Goal: Task Accomplishment & Management: Manage account settings

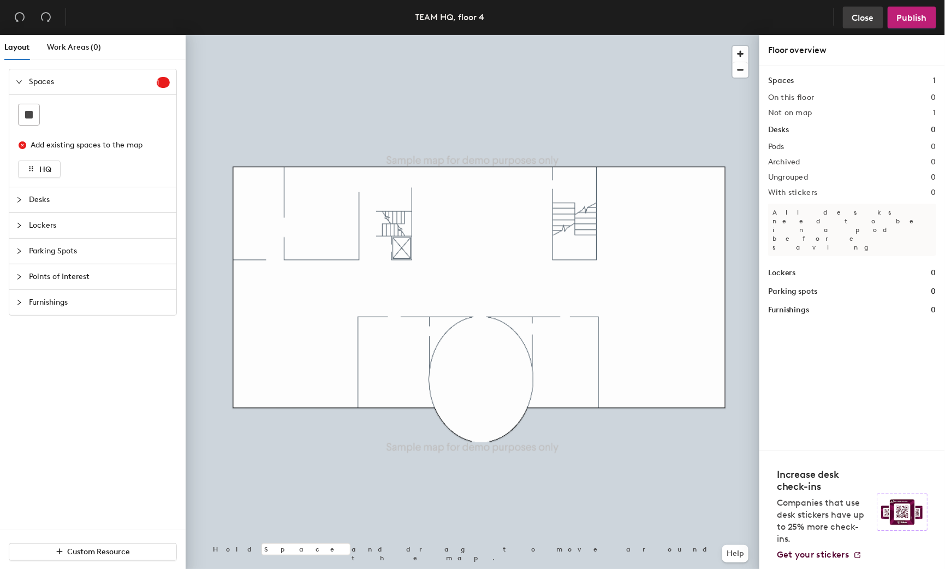
click at [864, 19] on span "Close" at bounding box center [863, 18] width 22 height 10
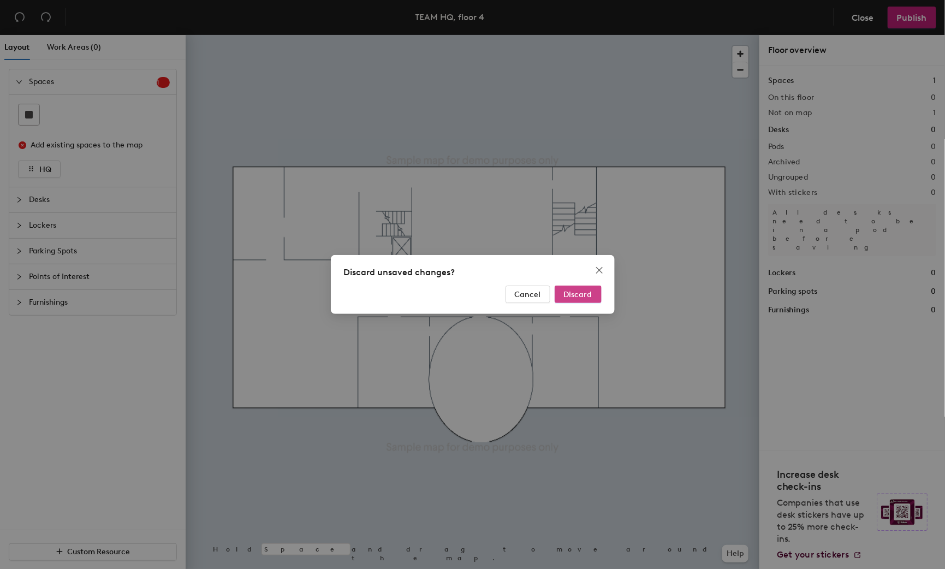
click at [597, 297] on button "Discard" at bounding box center [578, 294] width 47 height 17
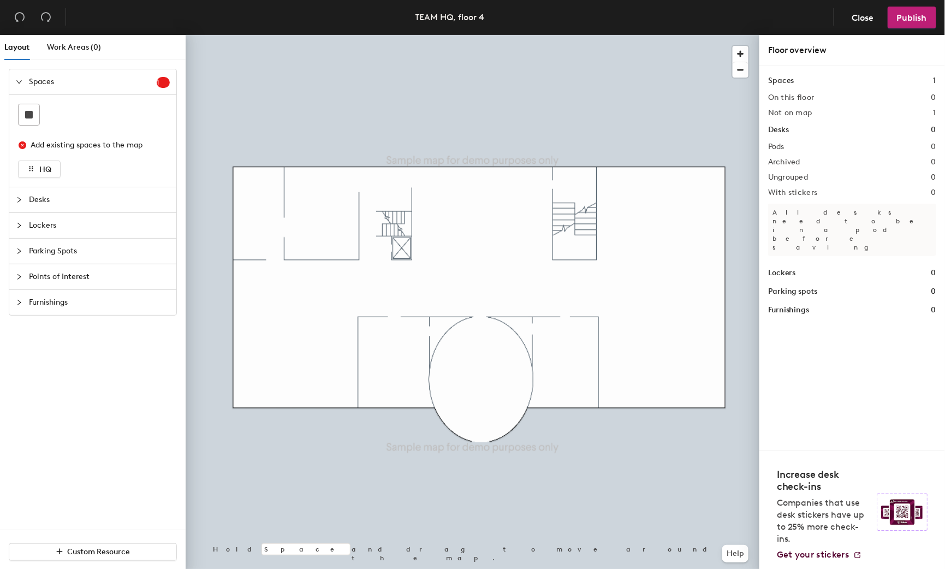
click at [813, 359] on div "Layout Work Areas (0) Spaces 1 Add existing spaces to the map HQ Desks Lockers …" at bounding box center [472, 304] width 945 height 538
click at [40, 199] on span "Desks" at bounding box center [99, 199] width 141 height 25
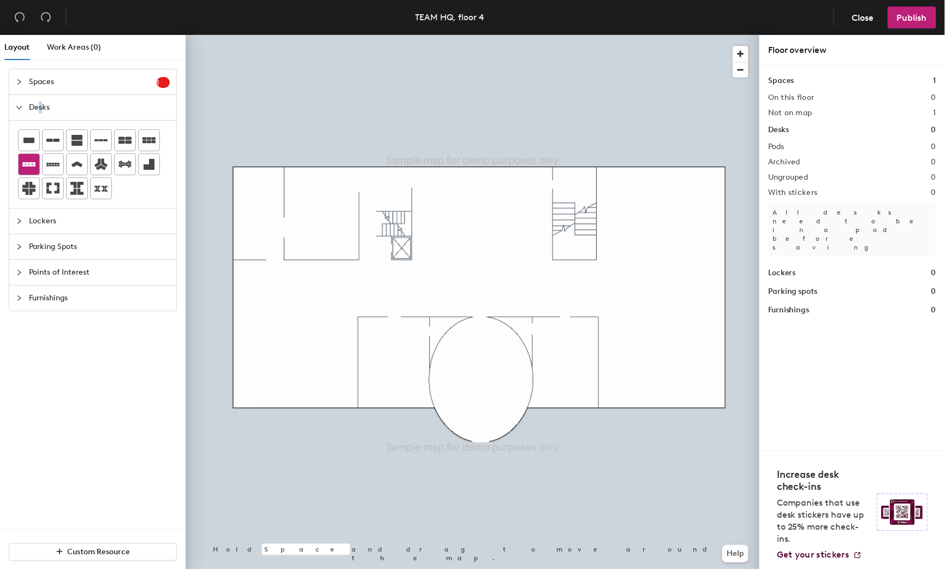
click at [37, 161] on div at bounding box center [29, 164] width 21 height 21
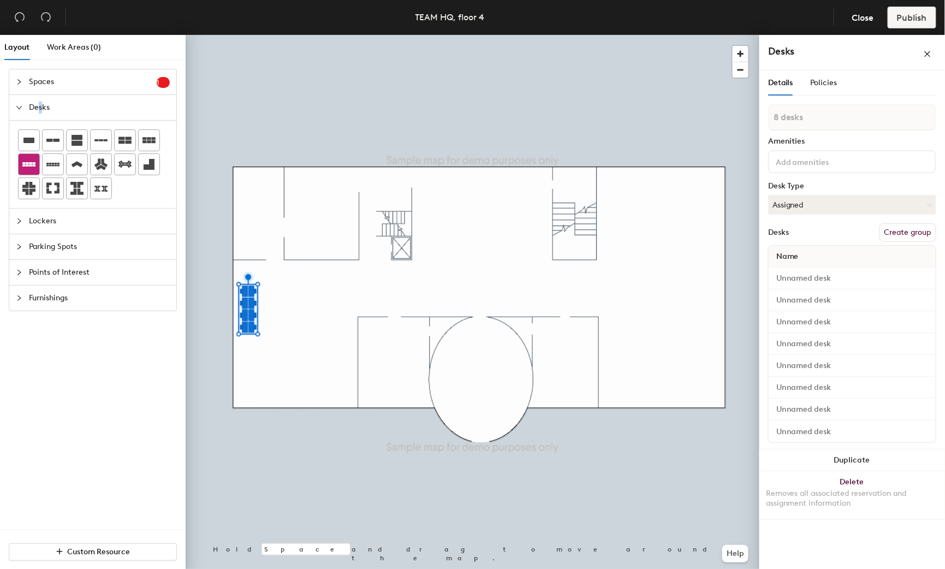
click at [27, 158] on icon at bounding box center [28, 164] width 13 height 13
click at [29, 165] on icon at bounding box center [28, 164] width 13 height 4
type input "1 desk"
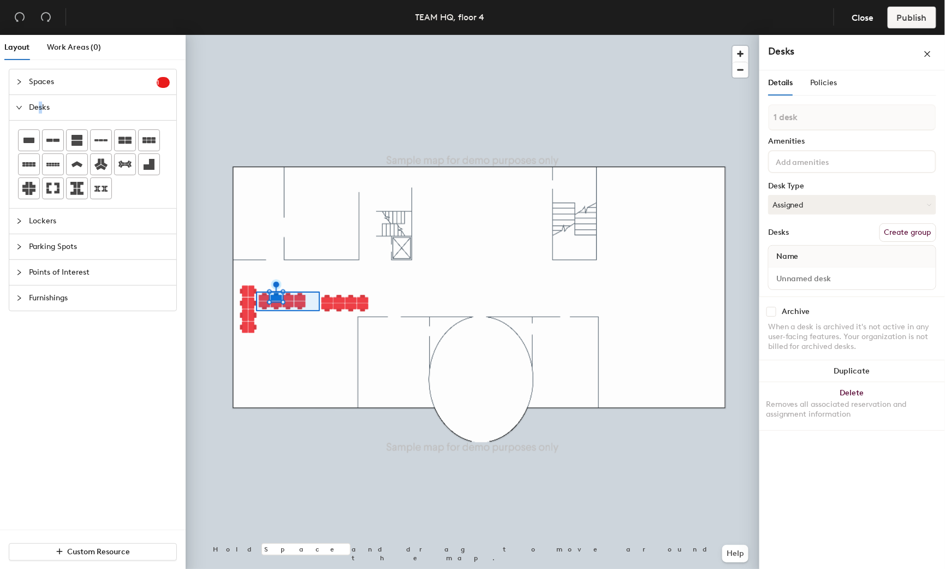
type input "10 desks"
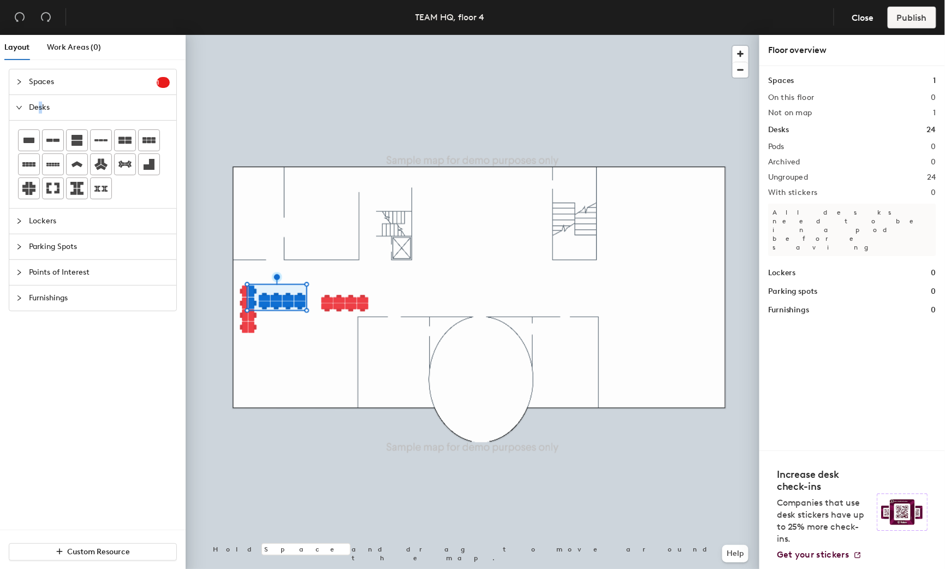
click at [269, 35] on div at bounding box center [473, 35] width 574 height 0
click at [294, 35] on div at bounding box center [473, 35] width 574 height 0
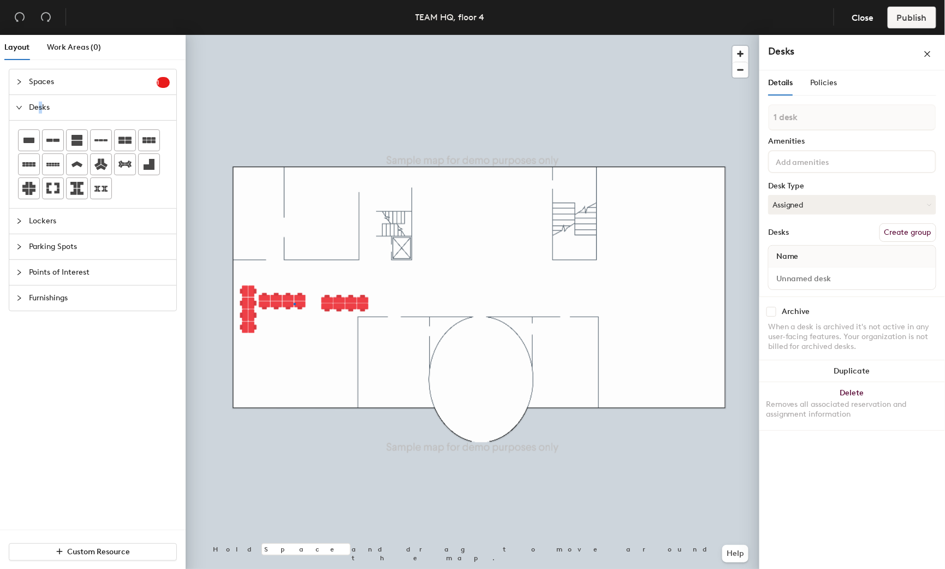
click at [294, 303] on div at bounding box center [295, 304] width 2 height 2
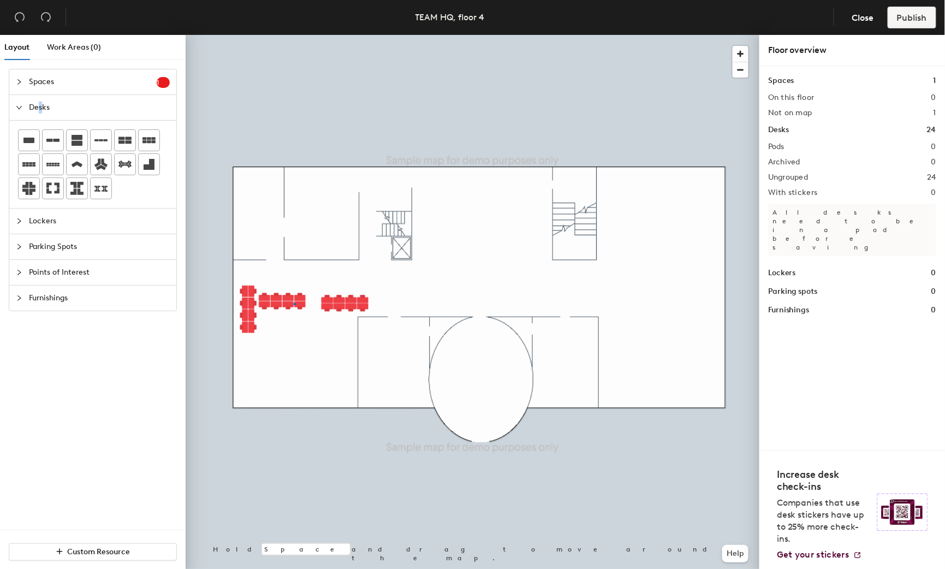
click at [294, 303] on div at bounding box center [295, 304] width 2 height 2
click at [259, 35] on div at bounding box center [473, 35] width 574 height 0
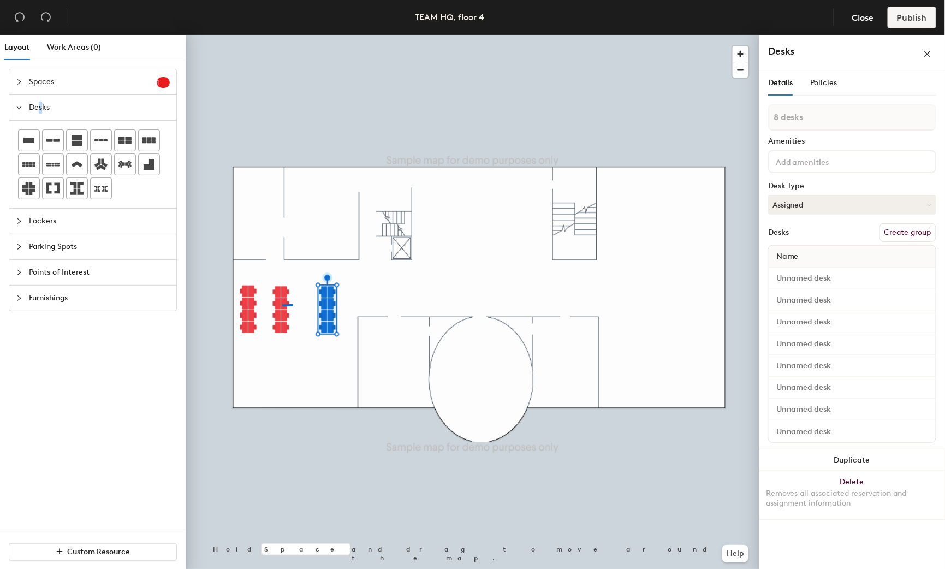
click at [288, 35] on div at bounding box center [473, 35] width 574 height 0
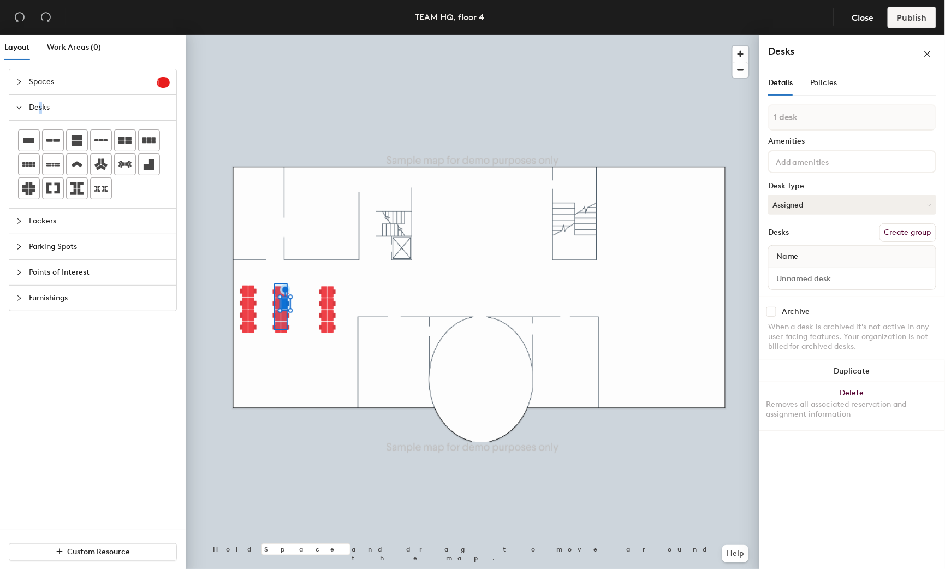
type input "8 desks"
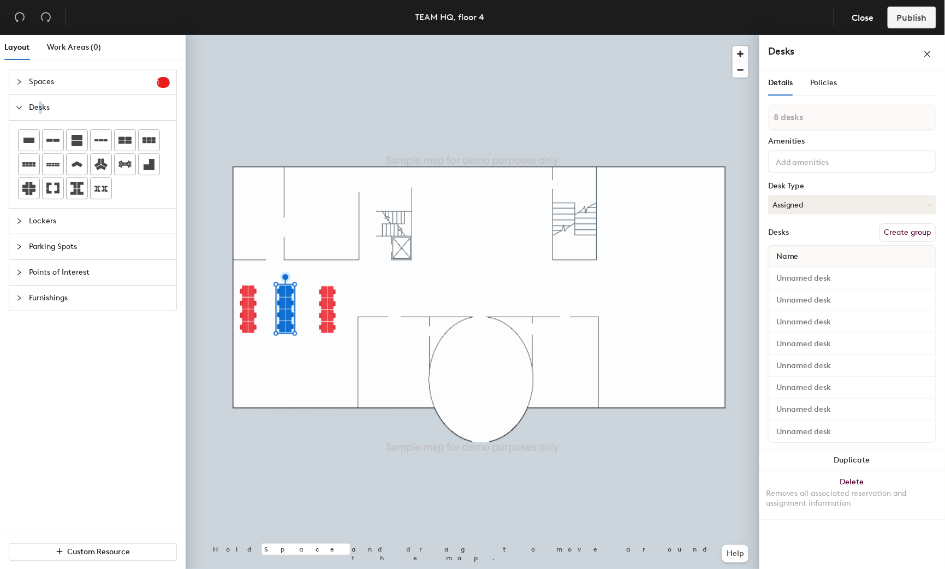
click at [296, 35] on div at bounding box center [473, 35] width 574 height 0
type input "1 desk"
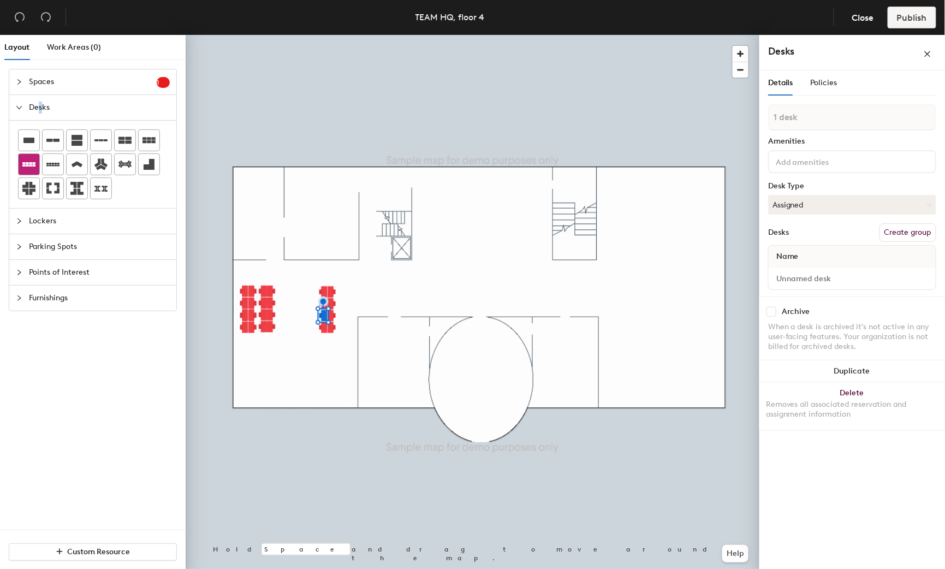
click at [21, 159] on div at bounding box center [29, 164] width 21 height 21
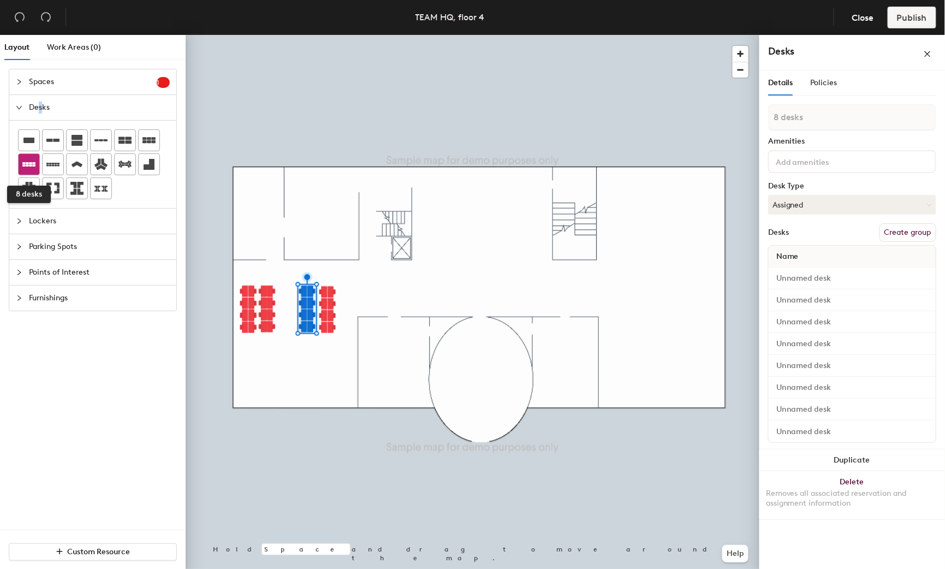
click at [31, 165] on icon at bounding box center [28, 164] width 13 height 4
click at [27, 158] on icon at bounding box center [28, 164] width 13 height 13
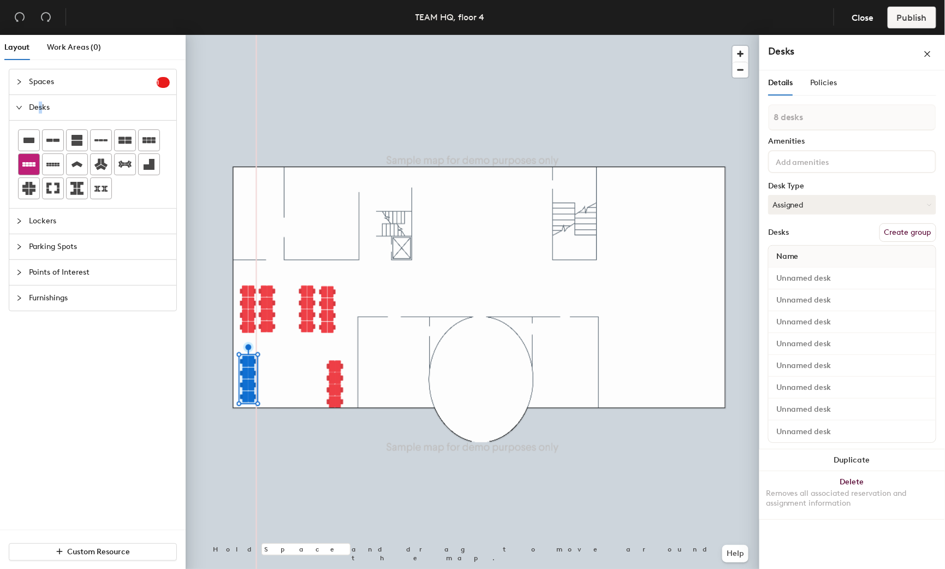
click at [34, 164] on icon at bounding box center [28, 164] width 13 height 4
click at [126, 347] on div "Spaces 1 Add existing spaces to the map HQ Desks Lockers Parking Spots Points o…" at bounding box center [93, 299] width 186 height 461
drag, startPoint x: 21, startPoint y: 164, endPoint x: 0, endPoint y: 139, distance: 32.6
click at [21, 163] on div at bounding box center [29, 164] width 21 height 21
click at [287, 35] on div at bounding box center [473, 35] width 574 height 0
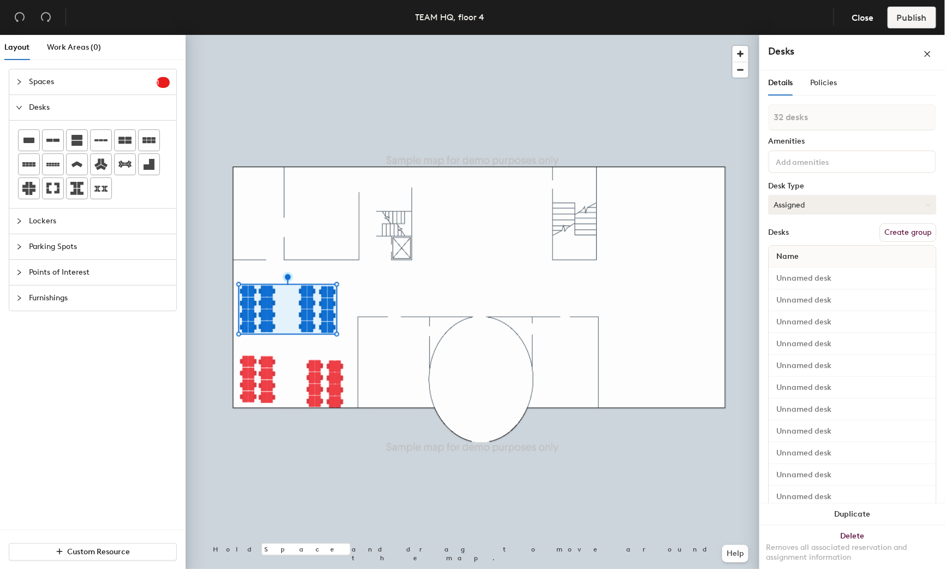
click at [817, 196] on button "Assigned" at bounding box center [852, 205] width 168 height 20
click at [805, 259] on div "Hot" at bounding box center [823, 255] width 109 height 16
click at [891, 228] on button "Create group" at bounding box center [908, 232] width 57 height 19
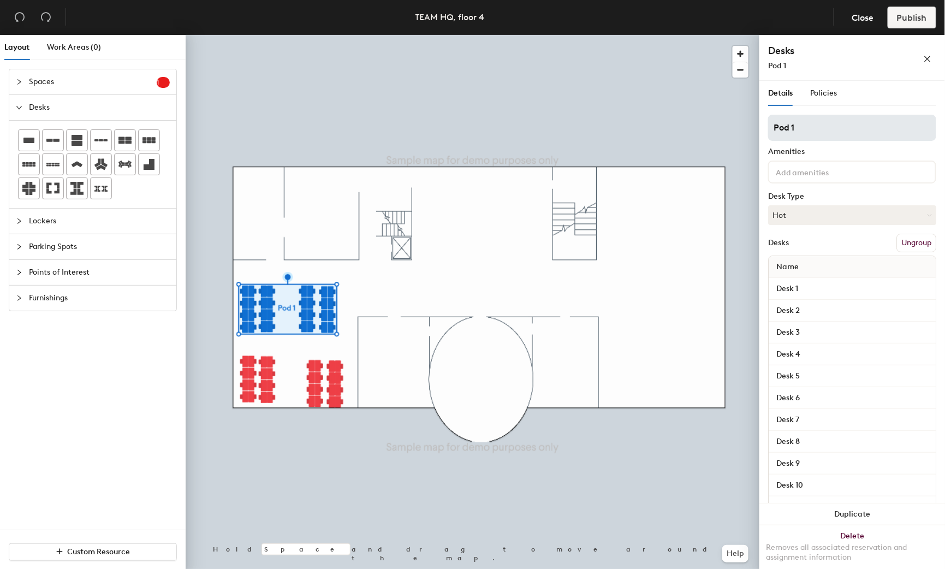
click at [826, 128] on input "Pod 1" at bounding box center [852, 128] width 168 height 26
click at [817, 135] on input "Pod 1" at bounding box center [852, 128] width 168 height 26
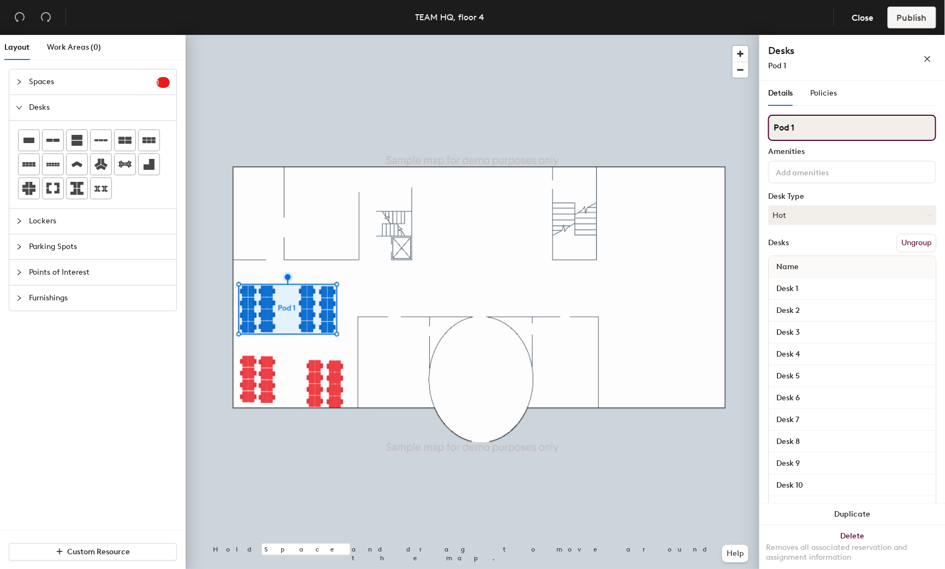
click at [817, 135] on input "Pod 1" at bounding box center [852, 128] width 168 height 26
type input "O"
type input "Port [PERSON_NAME]"
click at [660, 35] on div at bounding box center [473, 35] width 574 height 0
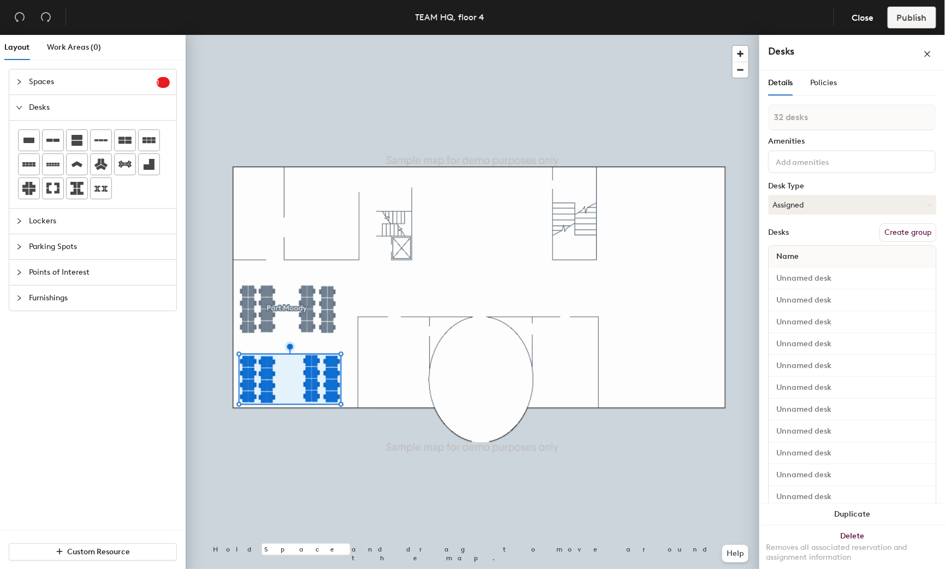
click at [838, 192] on div "32 desks Amenities Desk Type Assigned Desks Create group Name" at bounding box center [852, 538] width 168 height 869
click at [835, 203] on button "Assigned" at bounding box center [852, 205] width 168 height 20
click at [817, 267] on div "Hoteled" at bounding box center [823, 271] width 109 height 16
click at [805, 160] on input at bounding box center [823, 161] width 98 height 13
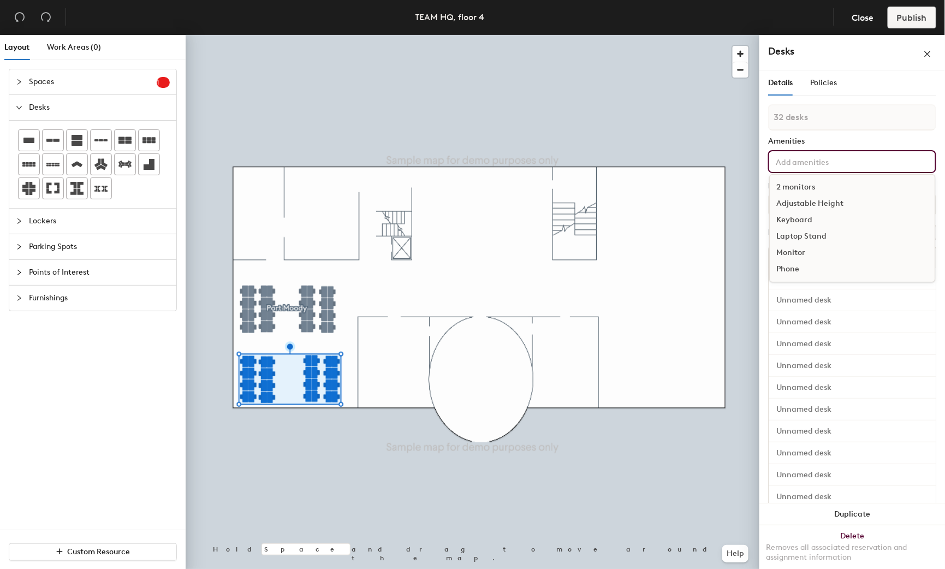
click at [805, 160] on input at bounding box center [823, 161] width 98 height 13
type input "GNW"
click at [458, 35] on div at bounding box center [473, 35] width 574 height 0
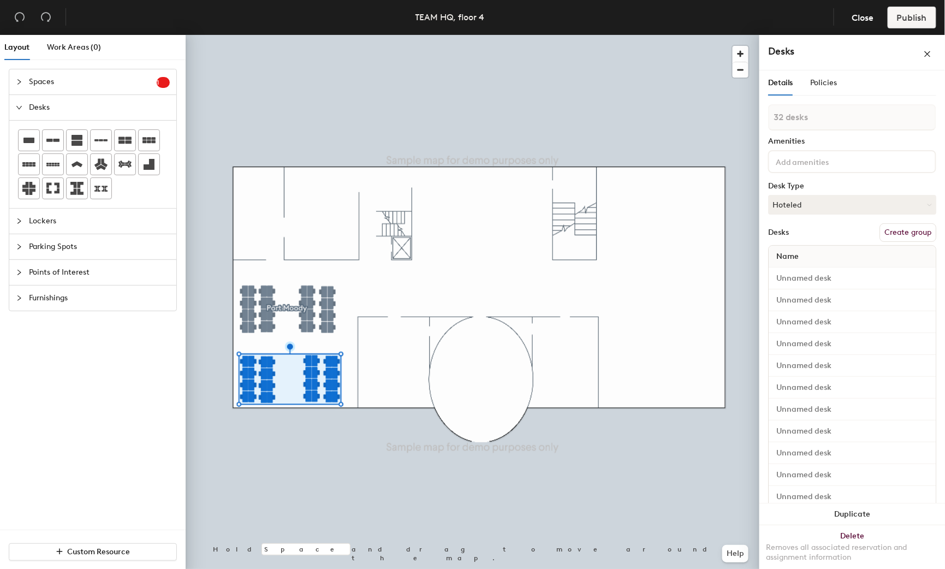
click at [912, 232] on button "Create group" at bounding box center [908, 232] width 57 height 19
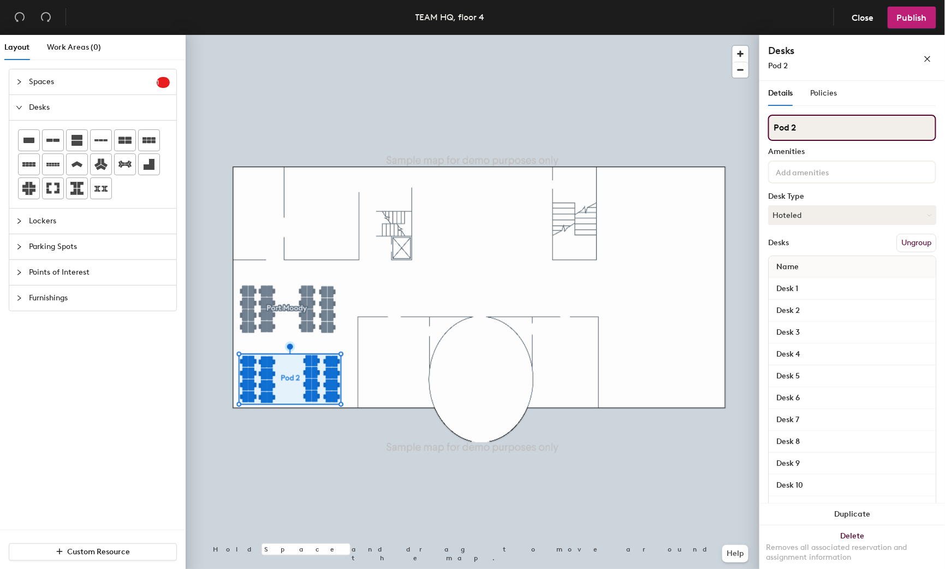
click at [817, 134] on input "Pod 2" at bounding box center [852, 128] width 168 height 26
click at [815, 134] on input "Pod 2" at bounding box center [852, 128] width 168 height 26
type input "GNW"
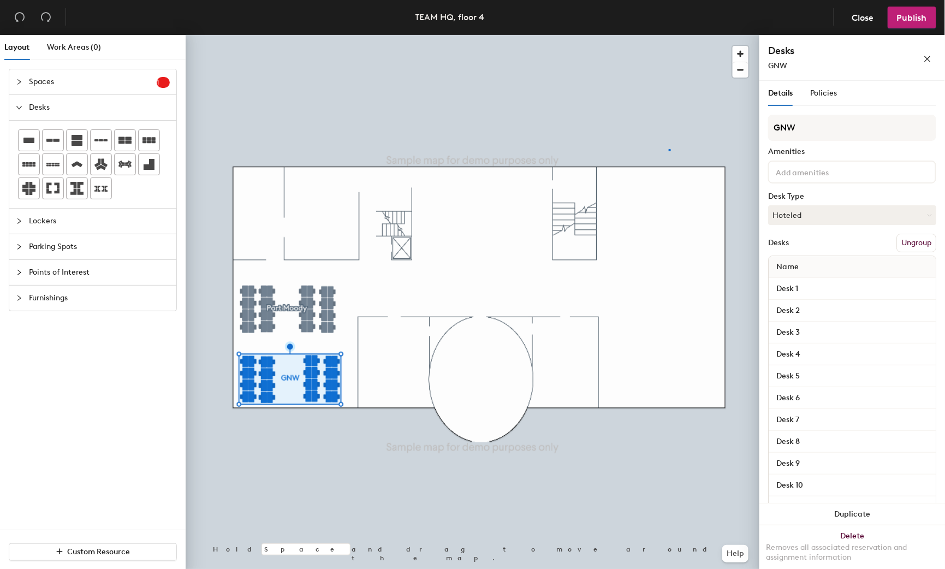
click at [669, 35] on div at bounding box center [473, 35] width 574 height 0
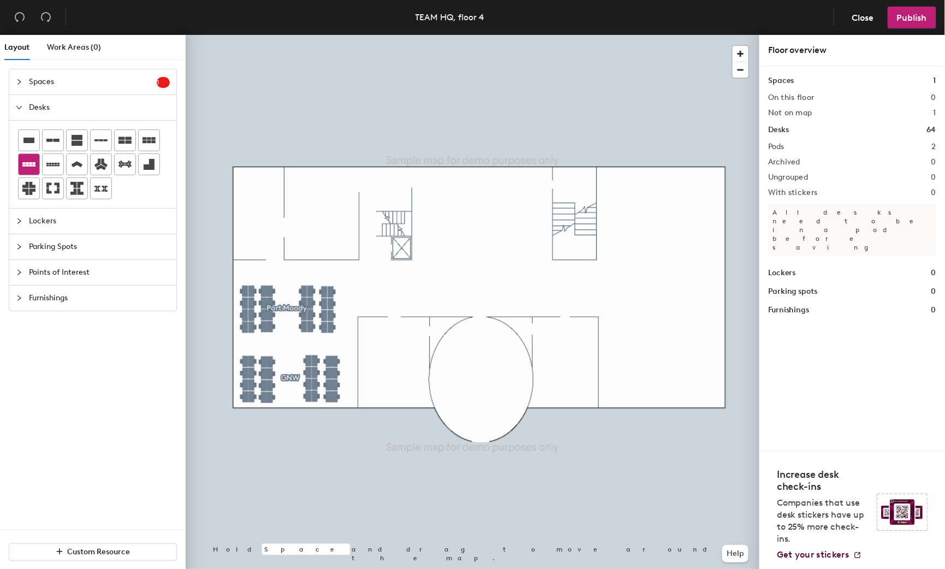
click at [27, 165] on icon at bounding box center [28, 164] width 13 height 13
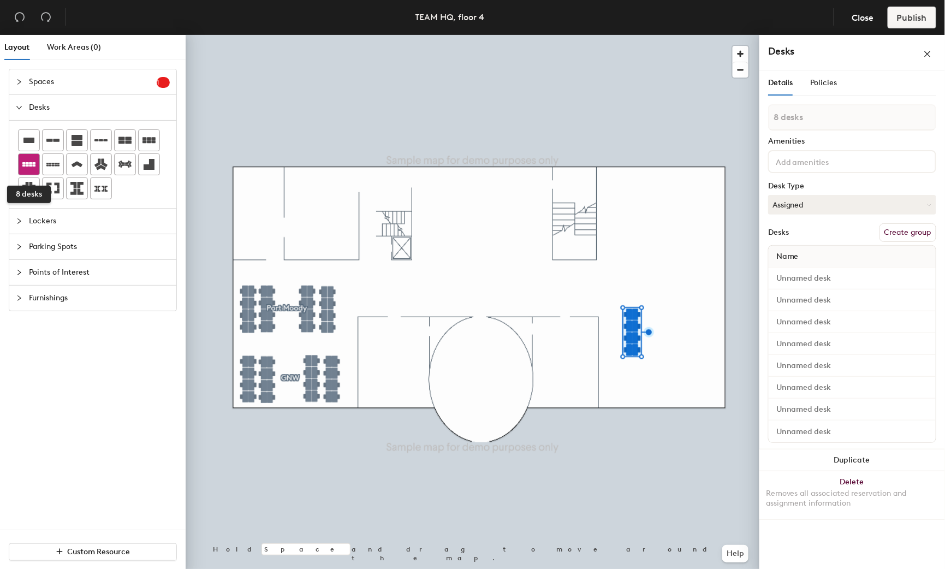
click at [32, 159] on icon at bounding box center [28, 164] width 13 height 13
click at [33, 167] on icon at bounding box center [28, 164] width 13 height 4
click at [32, 164] on icon at bounding box center [28, 164] width 13 height 4
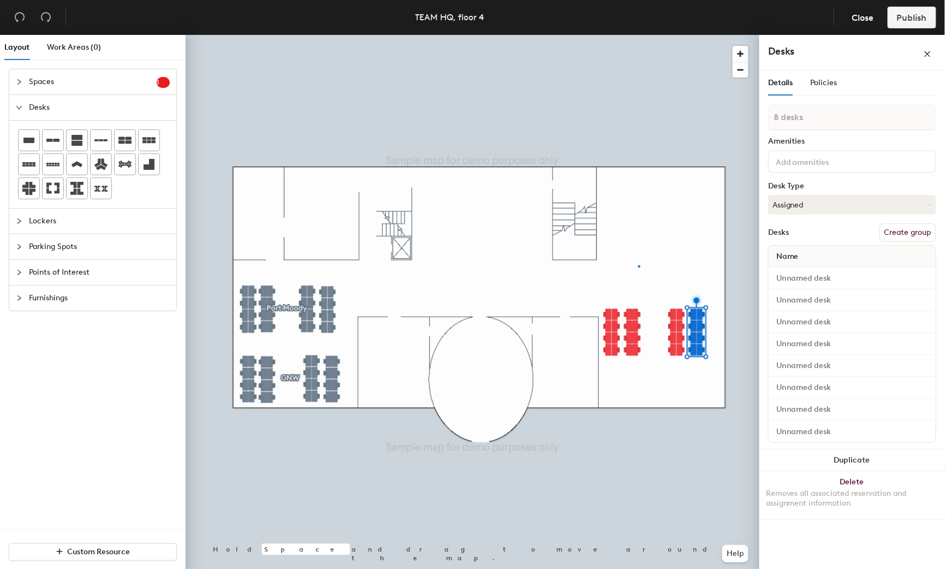
click at [639, 35] on div at bounding box center [473, 35] width 574 height 0
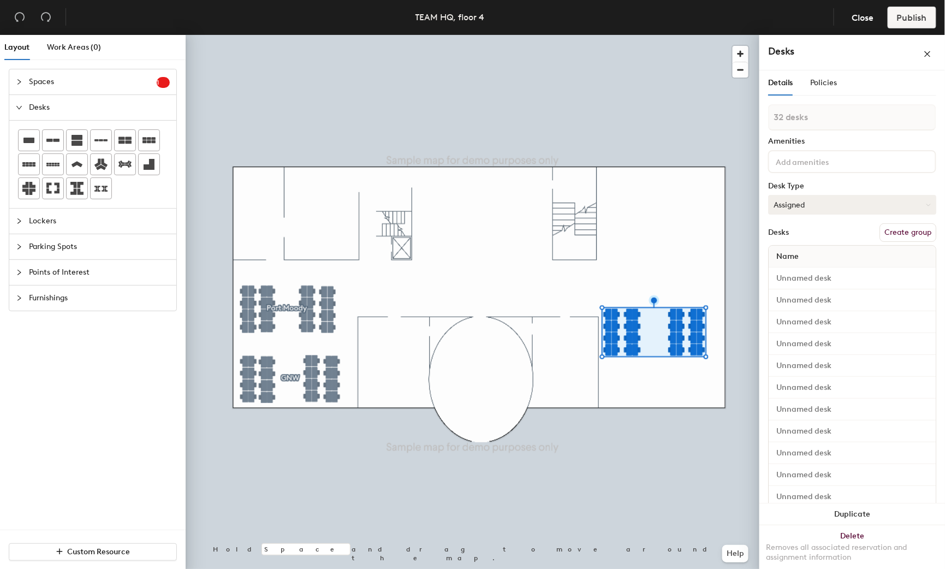
click at [895, 236] on button "Create group" at bounding box center [908, 232] width 57 height 19
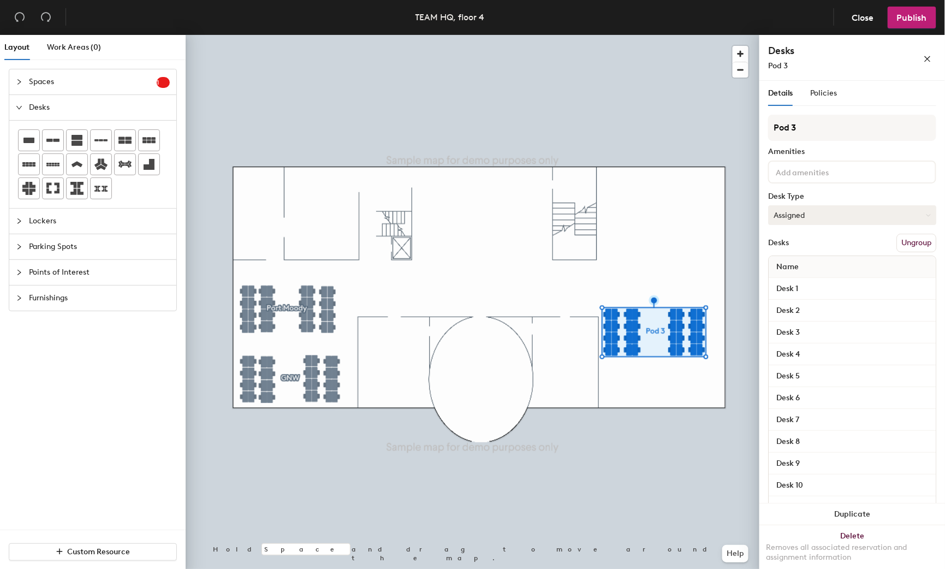
click at [815, 210] on button "Assigned" at bounding box center [852, 215] width 168 height 20
drag, startPoint x: 802, startPoint y: 275, endPoint x: 801, endPoint y: 252, distance: 23.5
click at [801, 275] on div "Hoteled" at bounding box center [823, 282] width 109 height 16
click at [808, 127] on input "Pod 3" at bounding box center [852, 128] width 168 height 26
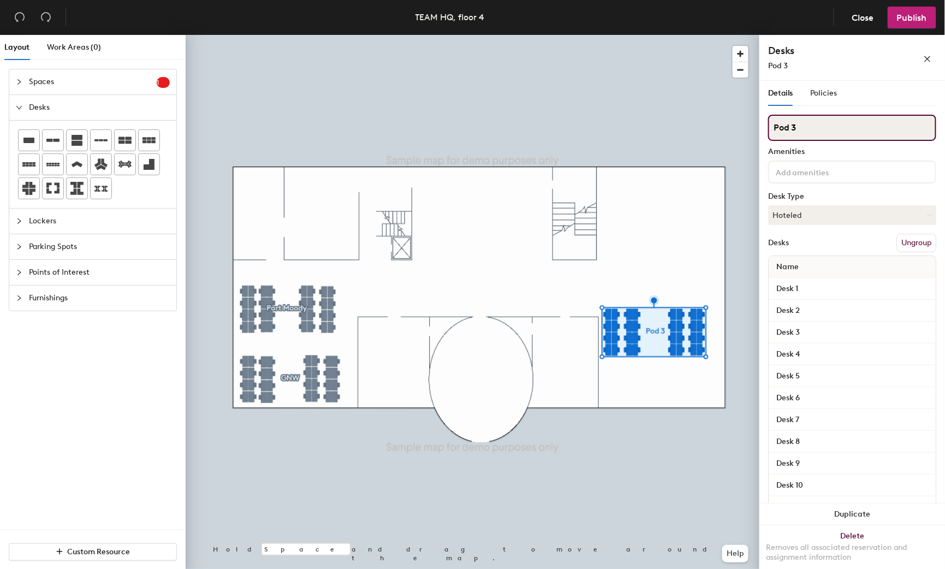
click at [808, 127] on input "Pod 3" at bounding box center [852, 128] width 168 height 26
type input "SKEENA"
click at [651, 35] on div at bounding box center [473, 35] width 574 height 0
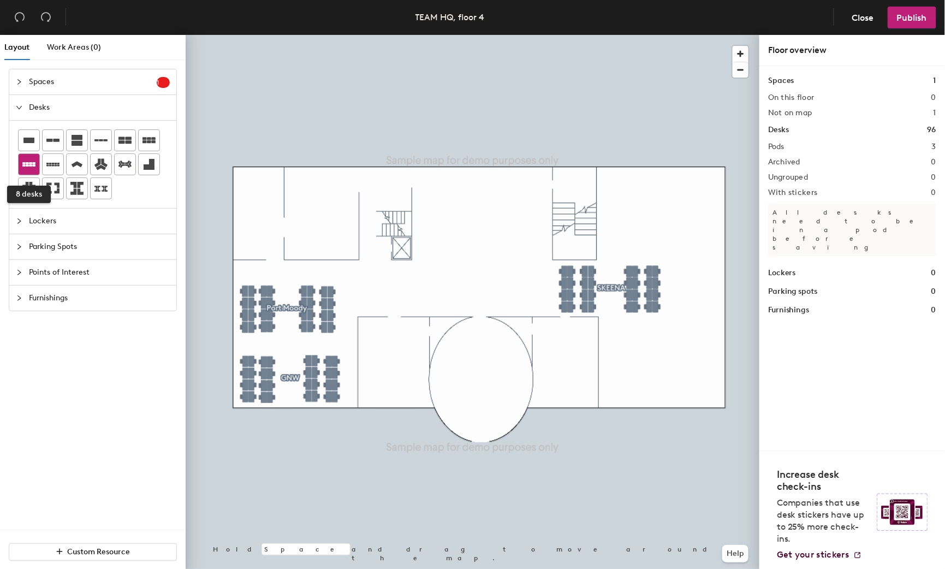
click at [19, 165] on div at bounding box center [29, 164] width 21 height 21
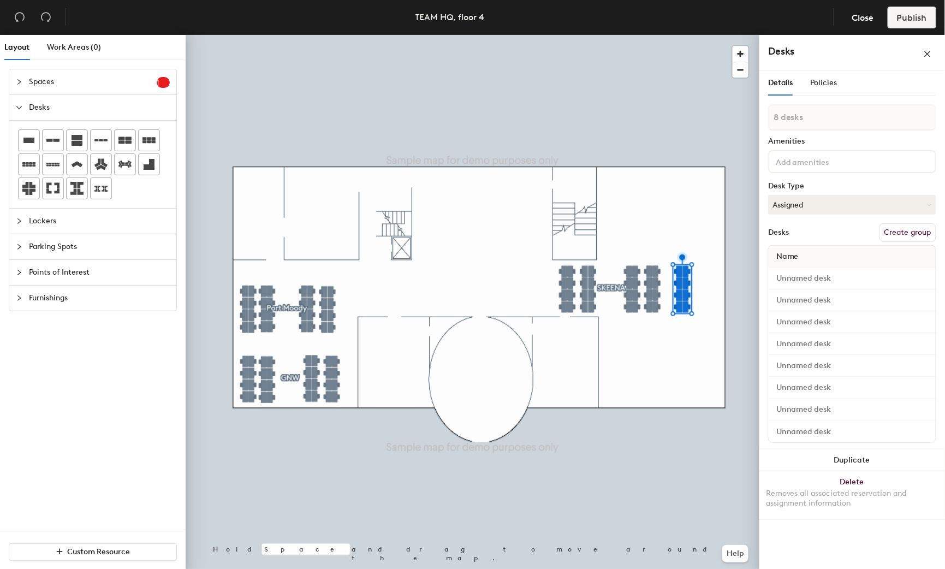
click at [915, 224] on button "Create group" at bounding box center [908, 232] width 57 height 19
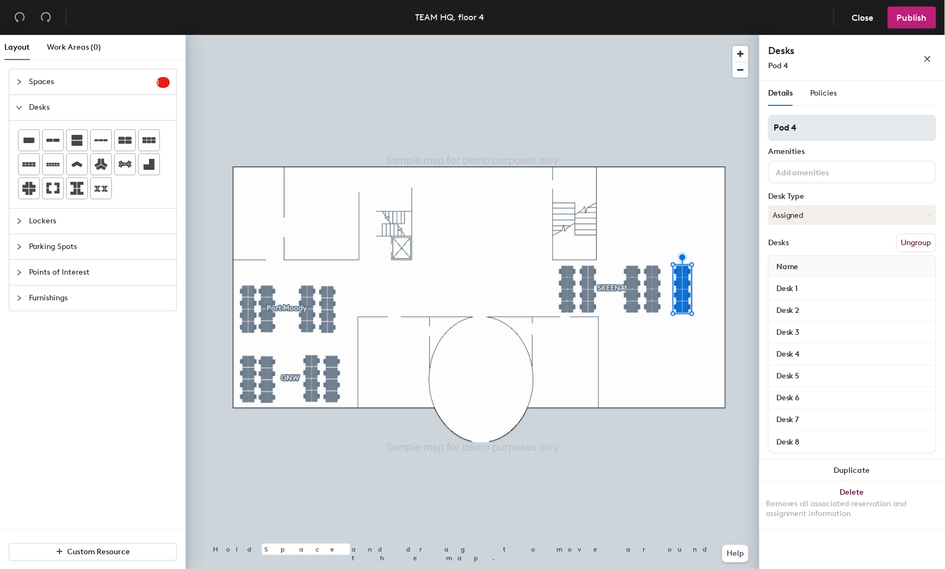
click at [837, 131] on input "Pod 4" at bounding box center [852, 128] width 168 height 26
type input "Open studio"
click at [603, 35] on div at bounding box center [473, 35] width 574 height 0
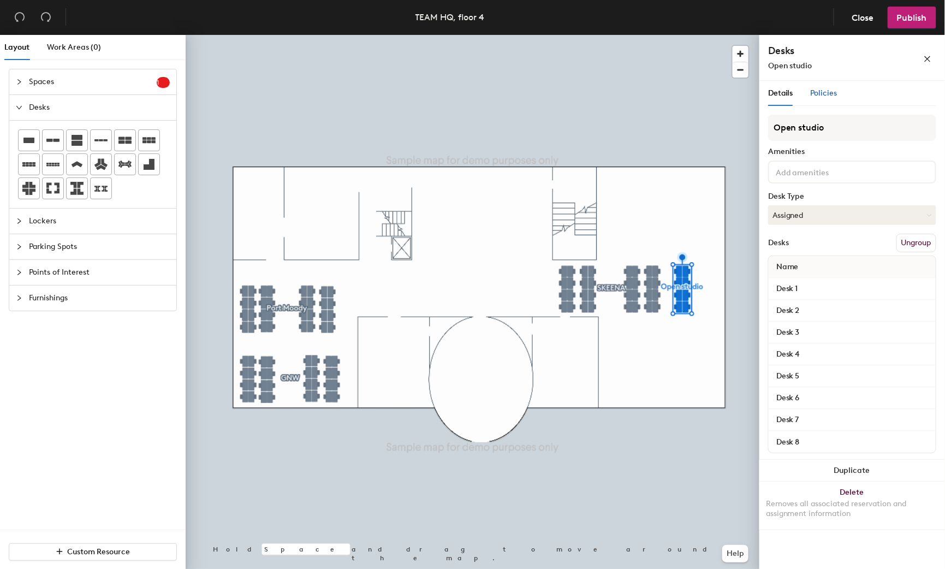
click at [823, 90] on span "Policies" at bounding box center [824, 92] width 27 height 9
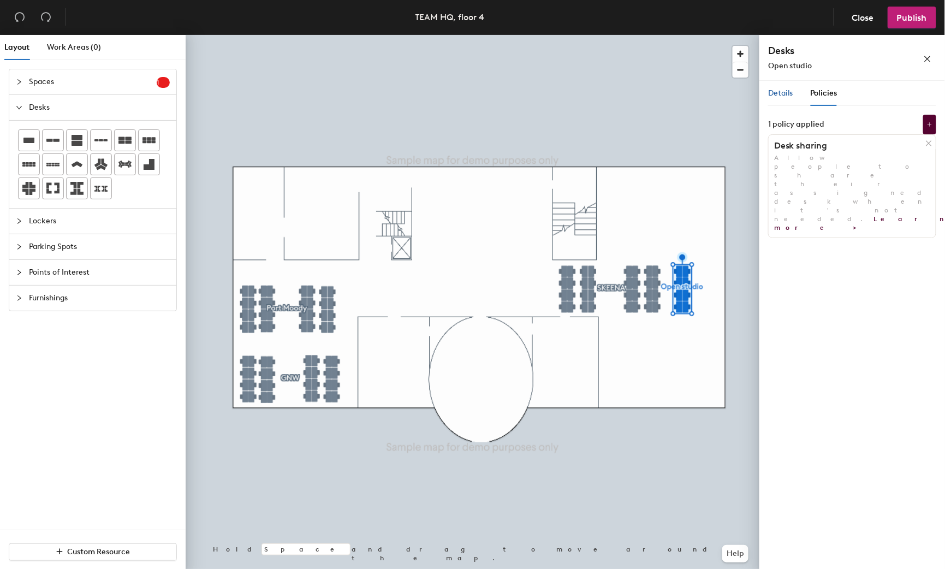
click at [772, 87] on div "Details" at bounding box center [780, 93] width 25 height 12
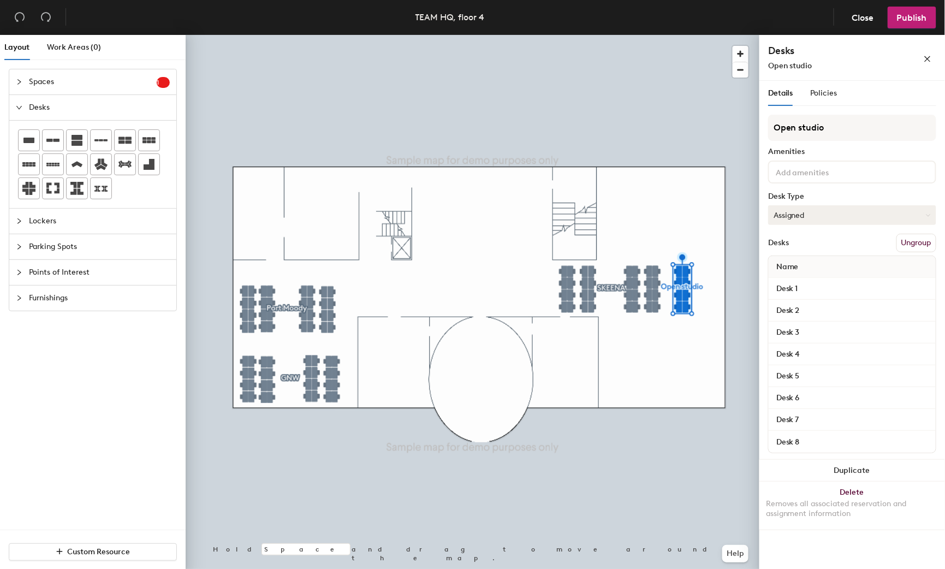
click at [853, 213] on button "Assigned" at bounding box center [852, 215] width 168 height 20
click at [663, 35] on div at bounding box center [473, 35] width 574 height 0
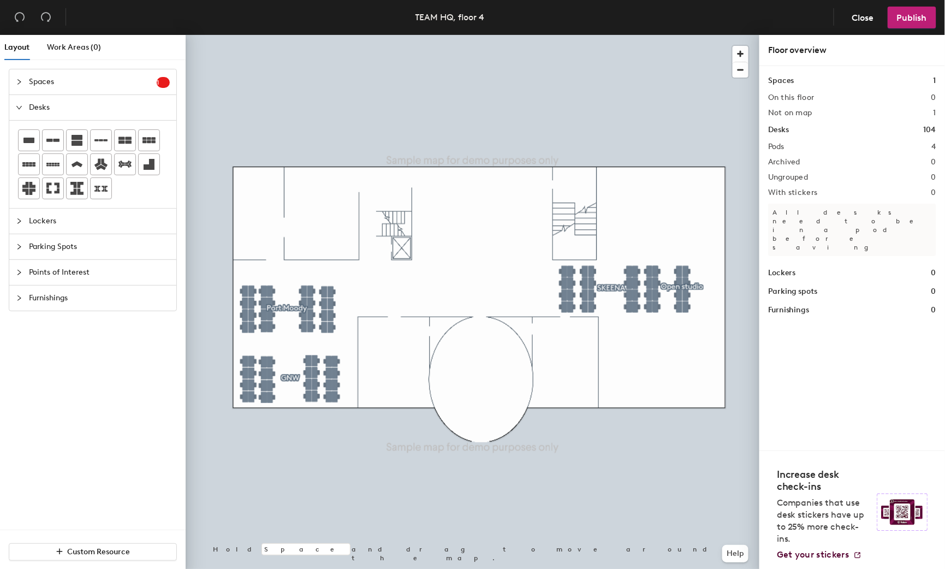
click at [628, 35] on div at bounding box center [473, 35] width 574 height 0
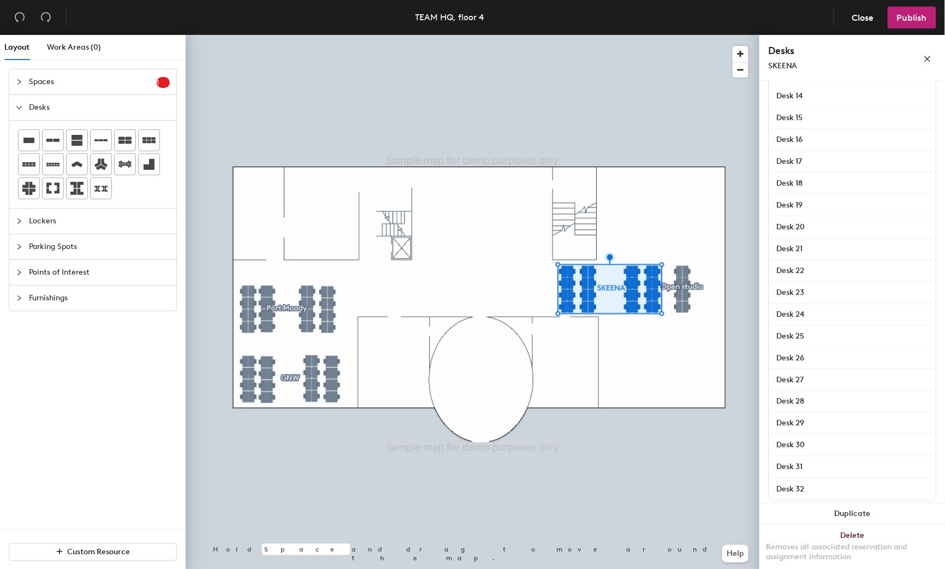
scroll to position [487, 0]
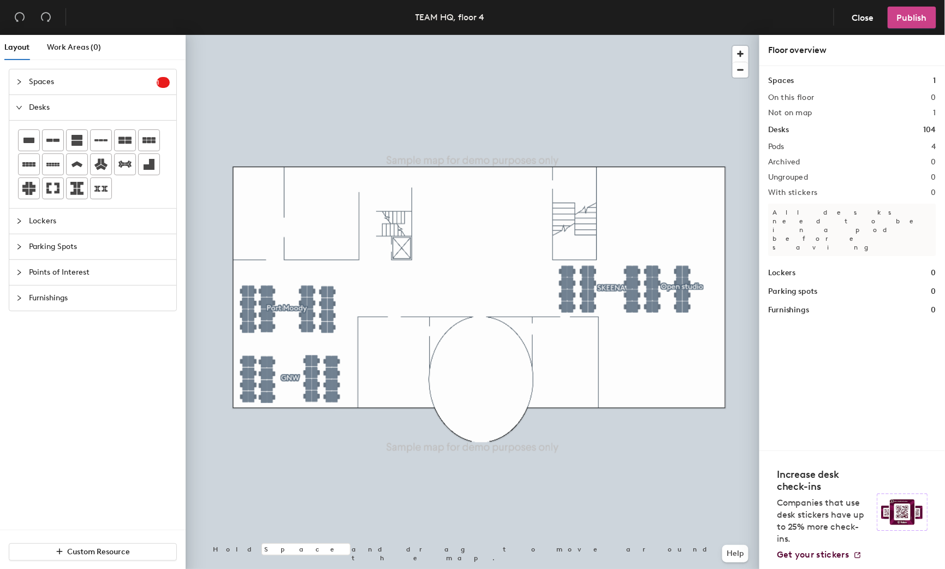
click at [922, 16] on span "Publish" at bounding box center [912, 18] width 30 height 10
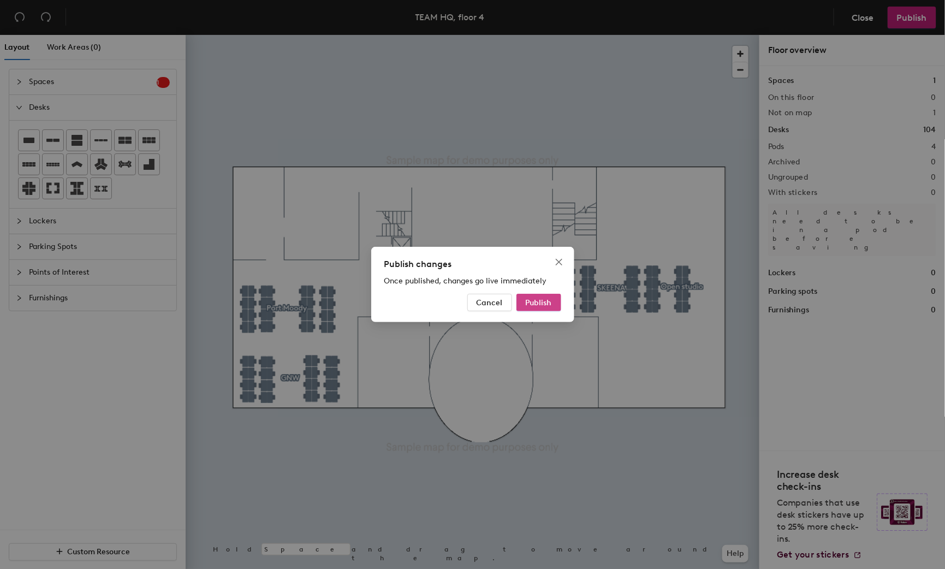
click at [552, 297] on button "Publish" at bounding box center [539, 302] width 45 height 17
